Goal: Browse casually: Explore the website without a specific task or goal

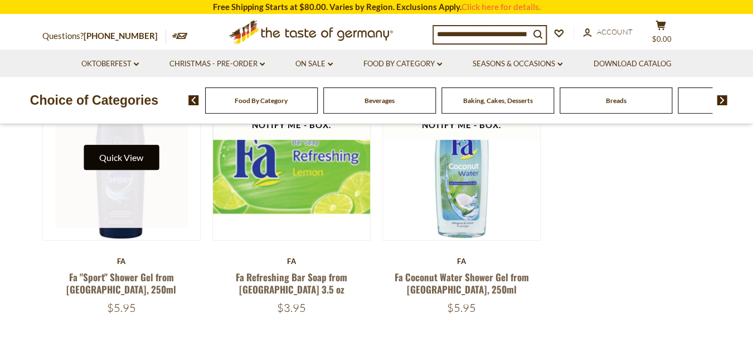
scroll to position [147, 0]
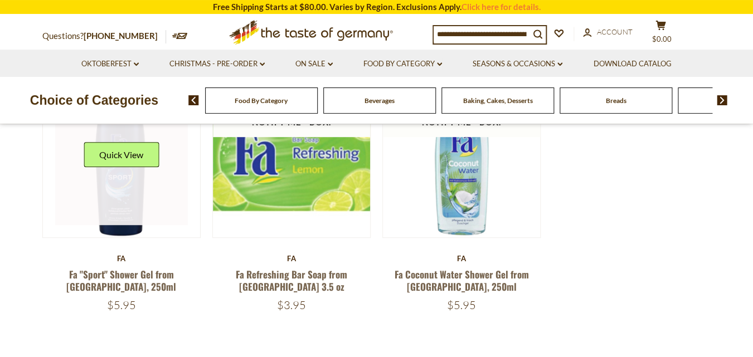
click at [133, 201] on link at bounding box center [121, 158] width 133 height 133
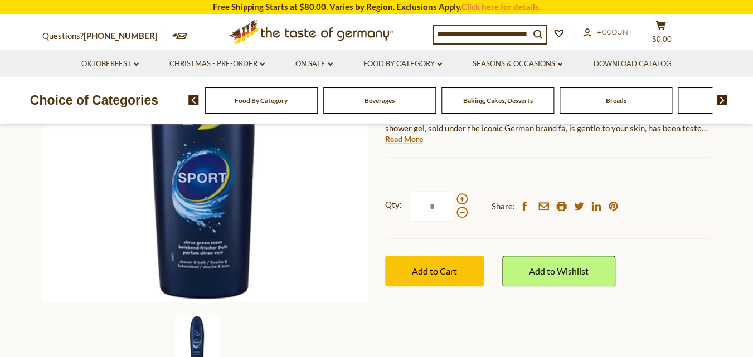
scroll to position [208, 0]
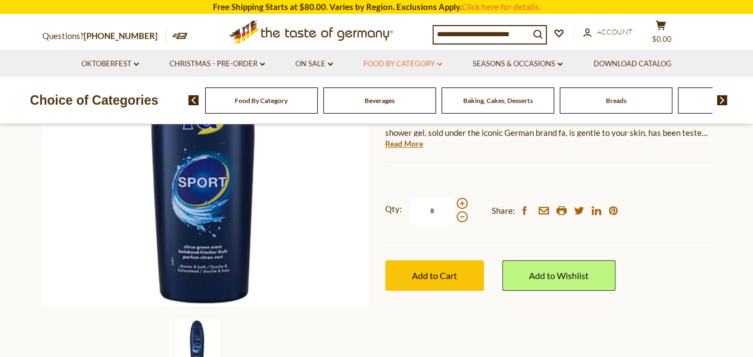
click at [440, 65] on icon at bounding box center [439, 63] width 5 height 3
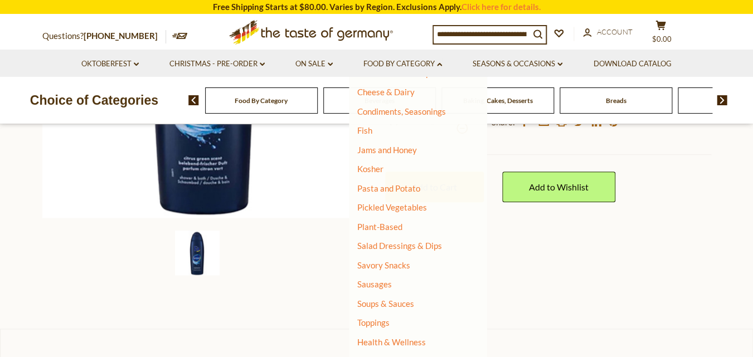
scroll to position [207, 0]
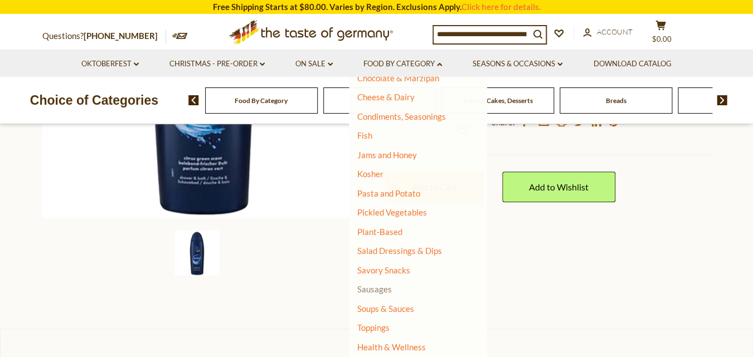
click at [379, 294] on link "Sausages" at bounding box center [374, 289] width 35 height 10
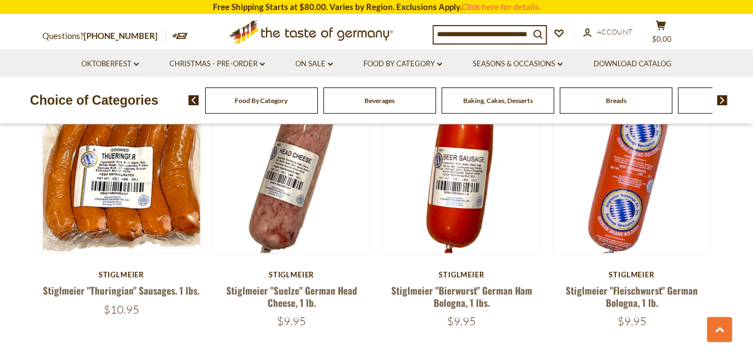
scroll to position [2019, 0]
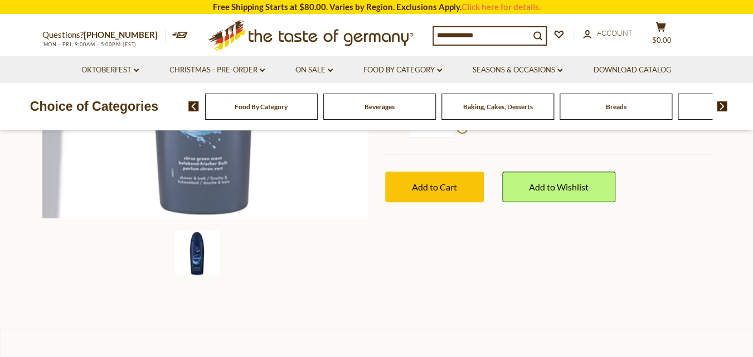
scroll to position [297, 0]
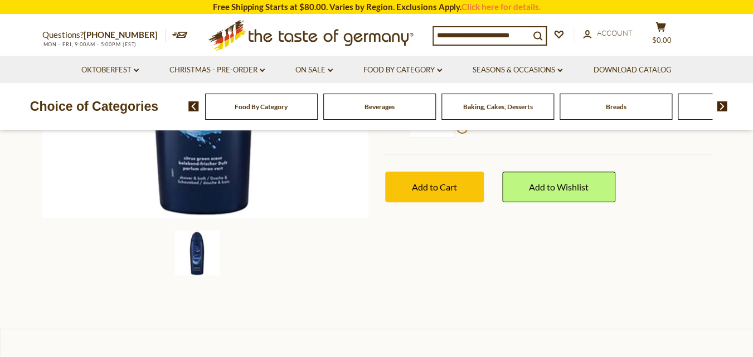
click at [503, 112] on div "Baking, Cakes, Desserts" at bounding box center [497, 107] width 113 height 26
click at [529, 103] on span "Baking, Cakes, Desserts" at bounding box center [497, 107] width 70 height 8
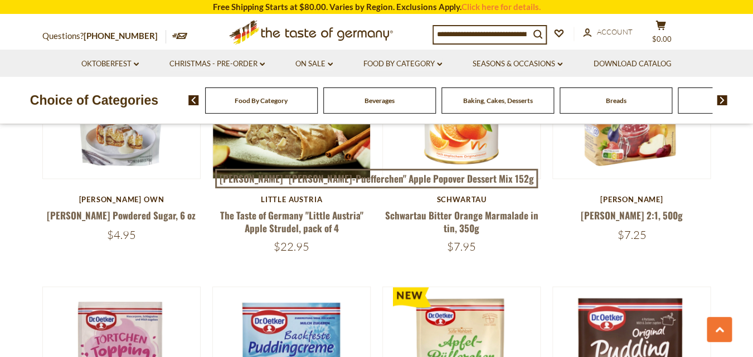
scroll to position [2032, 0]
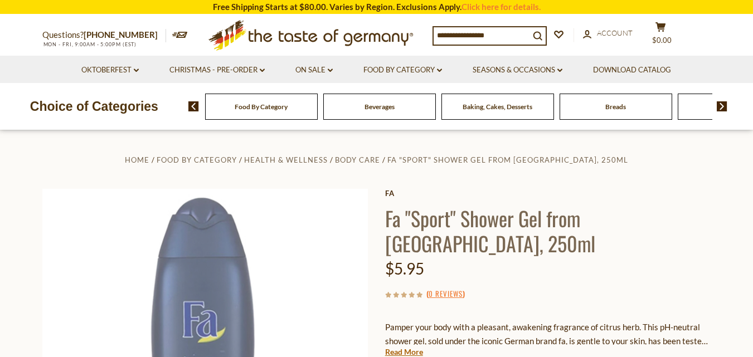
scroll to position [297, 0]
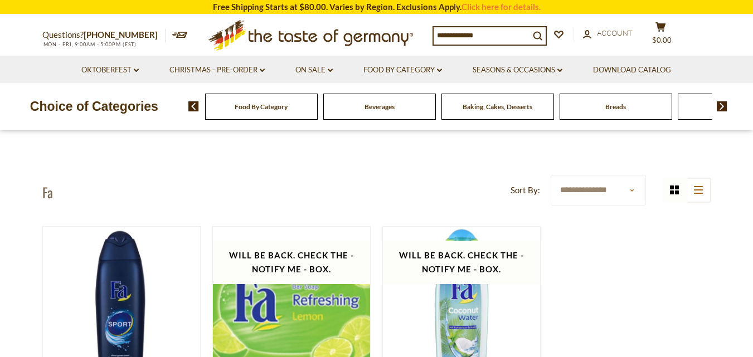
scroll to position [147, 0]
